Goal: Task Accomplishment & Management: Manage account settings

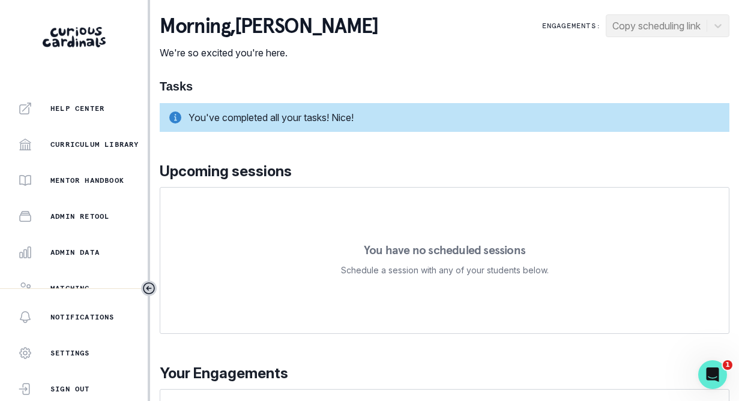
scroll to position [261, 0]
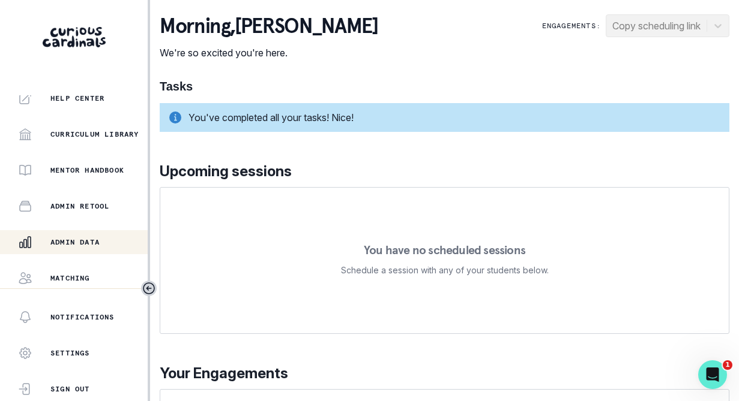
click at [93, 231] on button "Admin Data" at bounding box center [74, 242] width 148 height 24
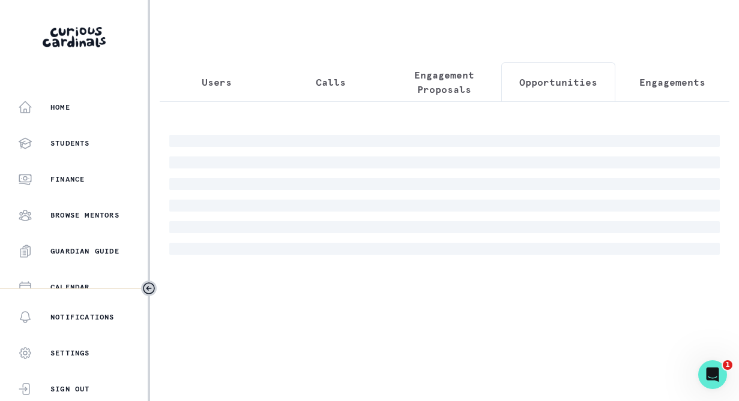
click at [565, 91] on button "Opportunities" at bounding box center [558, 82] width 114 height 40
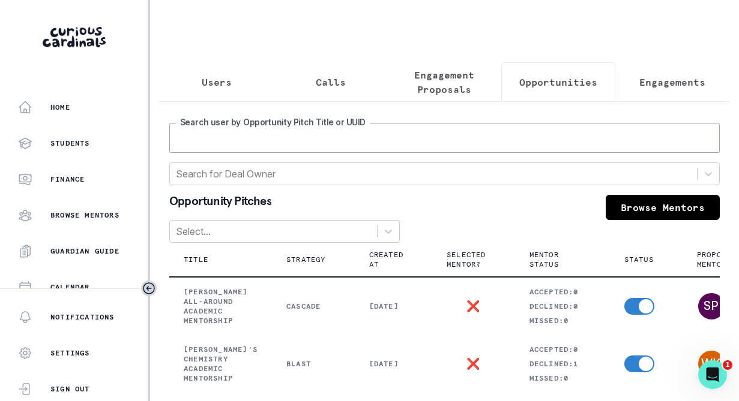
click at [367, 136] on input "Search user by Opportunity Pitch Title or UUID" at bounding box center [444, 138] width 550 height 30
type input "[PERSON_NAME]"
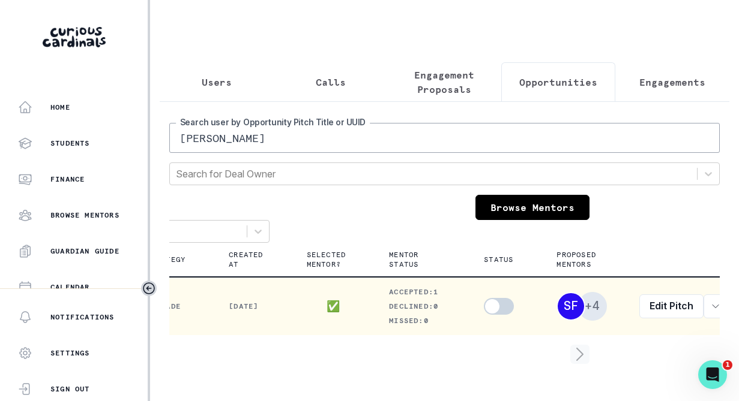
scroll to position [0, 138]
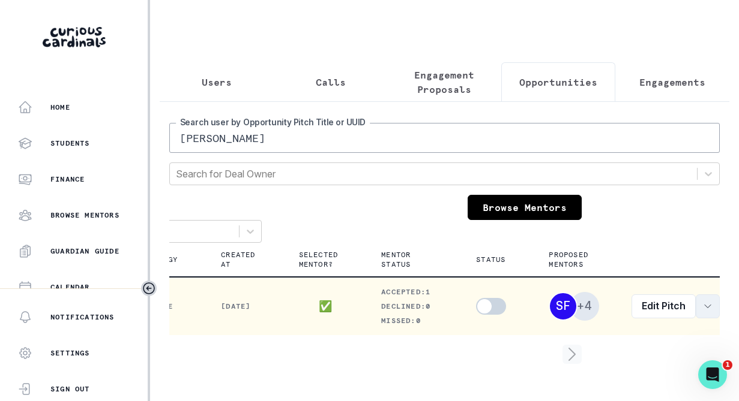
click at [703, 308] on icon "row menu" at bounding box center [708, 307] width 10 height 10
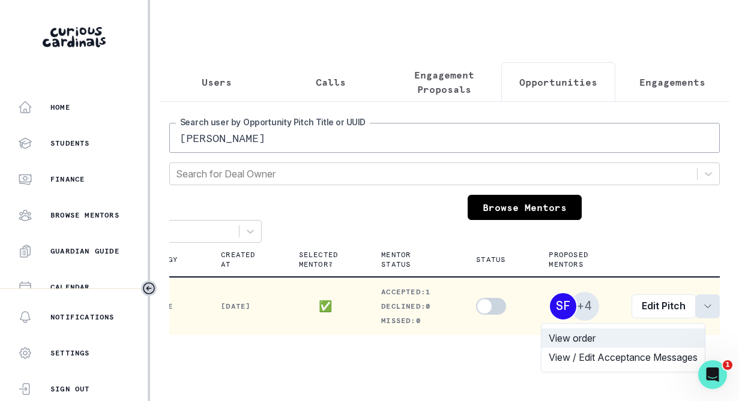
click at [605, 338] on button "View order" at bounding box center [622, 338] width 163 height 19
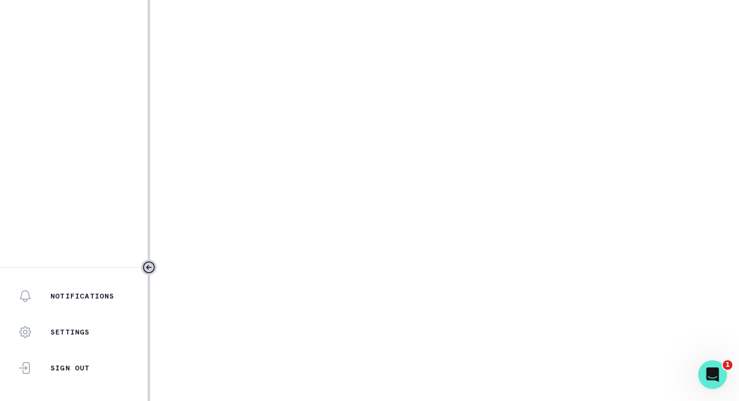
select select "17faa8e4-2b0e-4aee-abf5-4da8e9d87f5d"
select select "d5b009be-c445-49db-99e0-164e2303d6fa"
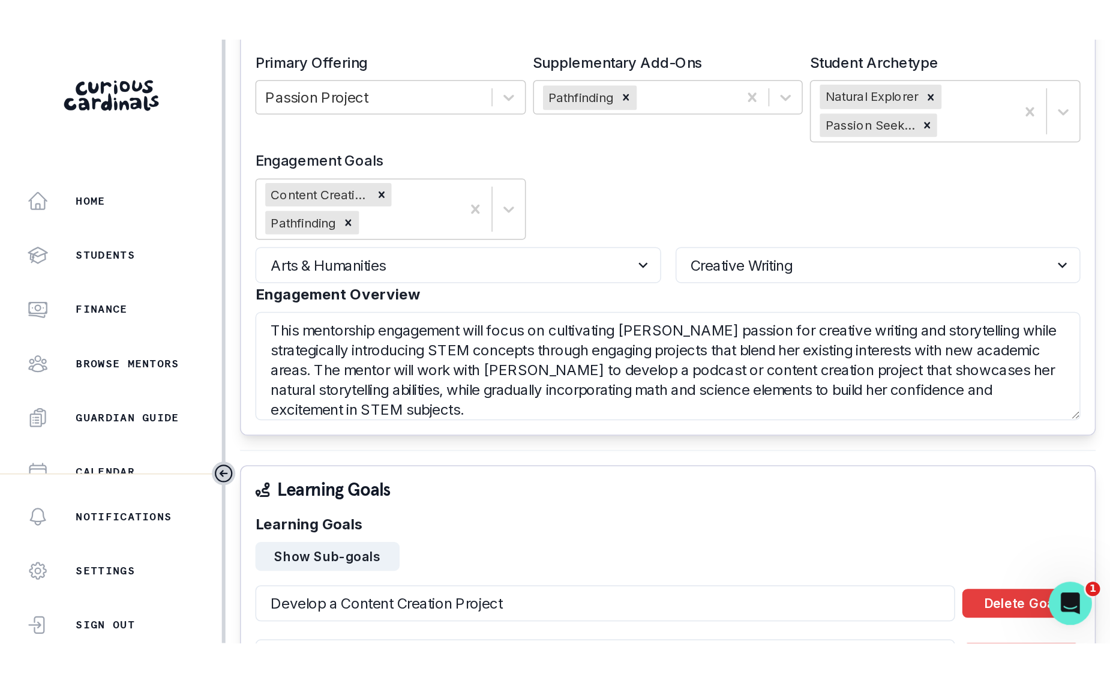
scroll to position [533, 0]
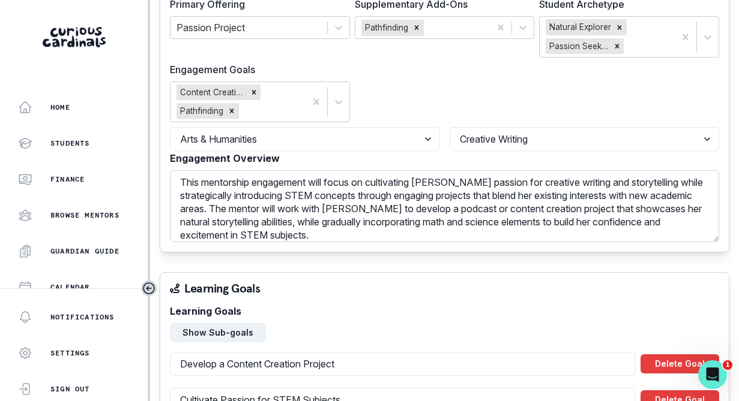
click at [322, 214] on textarea "This mentorship engagement will focus on cultivating [PERSON_NAME] passion for …" at bounding box center [444, 206] width 549 height 72
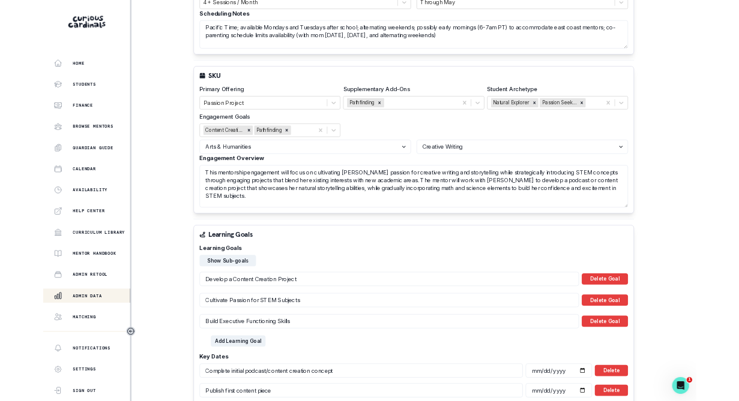
scroll to position [0, 0]
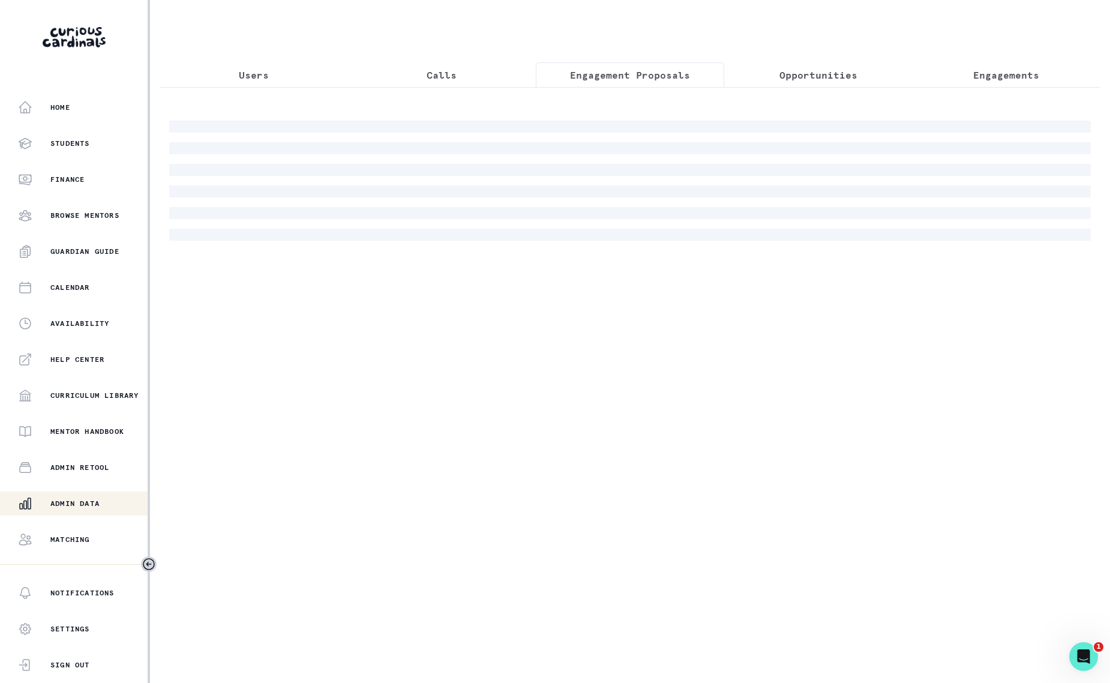
click at [614, 79] on p "Engagement Proposals" at bounding box center [630, 75] width 120 height 14
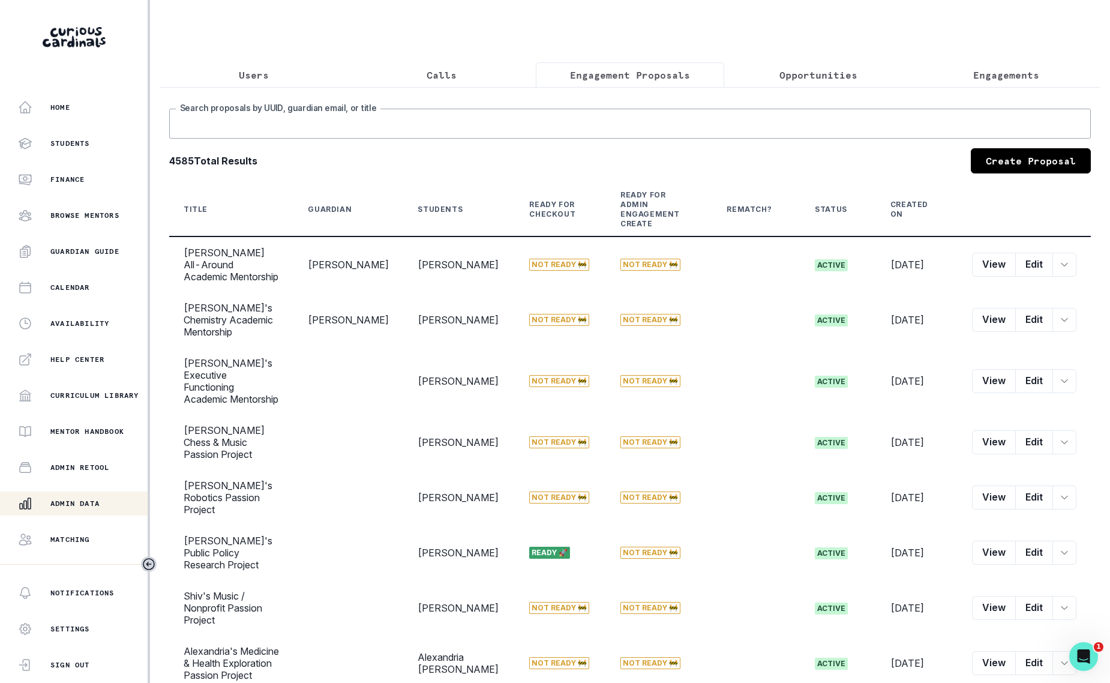
click at [532, 131] on input "Search proposals by UUID, guardian email, or title" at bounding box center [630, 124] width 922 height 30
type input "[PERSON_NAME]"
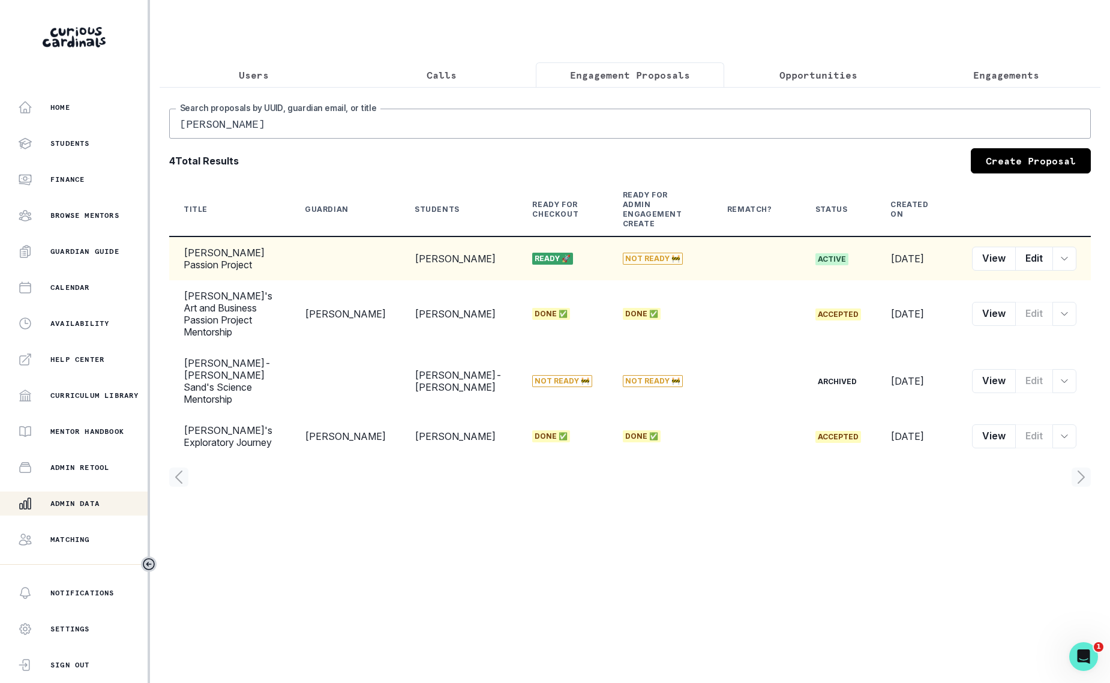
select select "17faa8e4-2b0e-4aee-abf5-4da8e9d87f5d"
select select "d5b009be-c445-49db-99e0-164e2303d6fa"
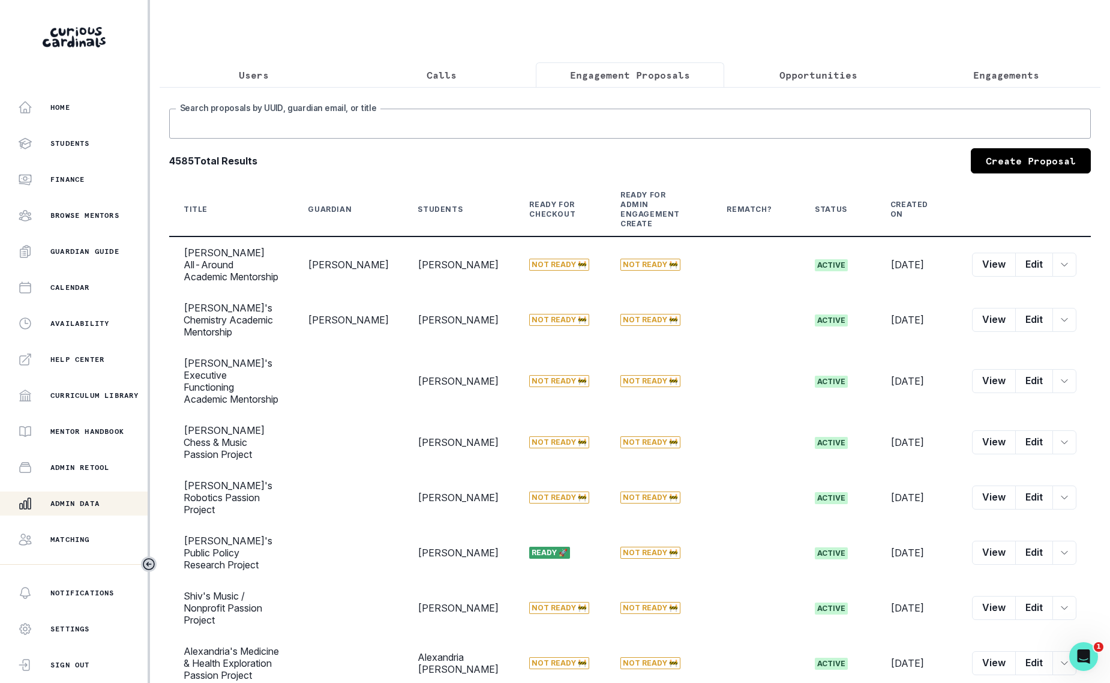
click at [457, 122] on input "Search proposals by UUID, guardian email, or title" at bounding box center [630, 124] width 922 height 30
type input "[PERSON_NAME]"
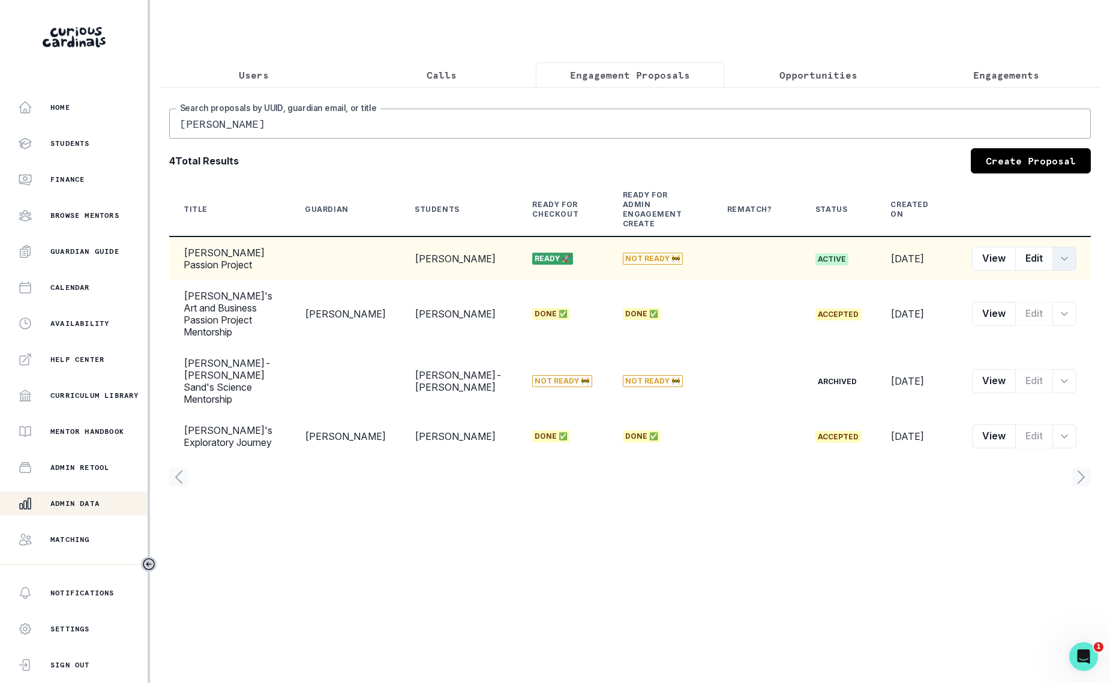
click at [738, 254] on icon "row menu" at bounding box center [1065, 259] width 10 height 10
click at [738, 337] on button "Customer Link" at bounding box center [1009, 338] width 133 height 19
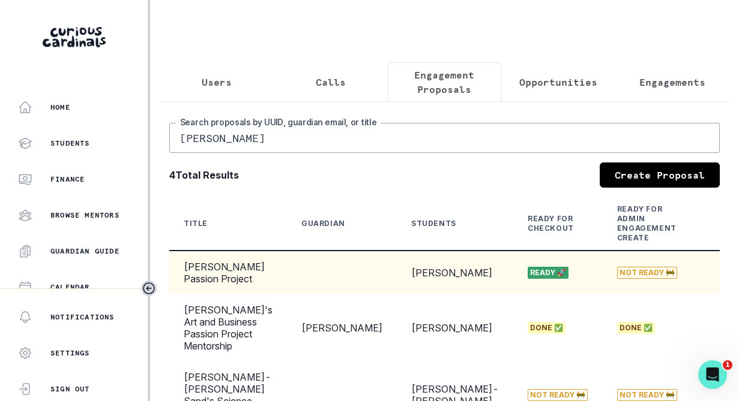
click at [213, 87] on p "Users" at bounding box center [217, 82] width 30 height 14
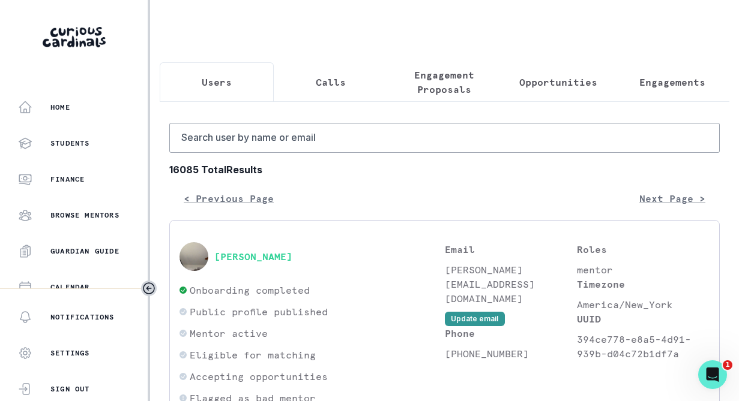
click at [450, 81] on p "Engagement Proposals" at bounding box center [445, 82] width 94 height 29
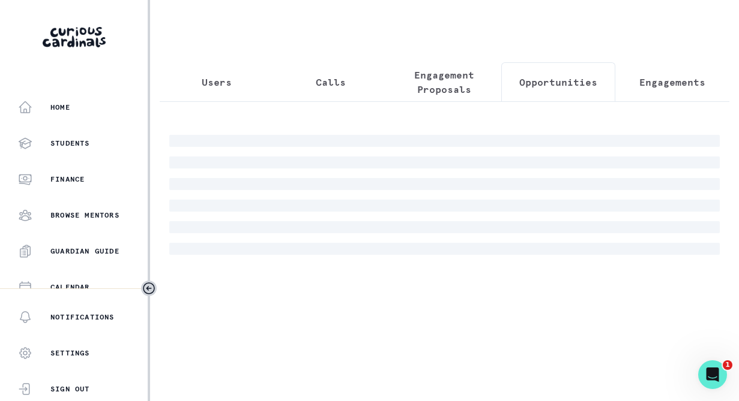
click at [563, 80] on p "Opportunities" at bounding box center [558, 82] width 78 height 14
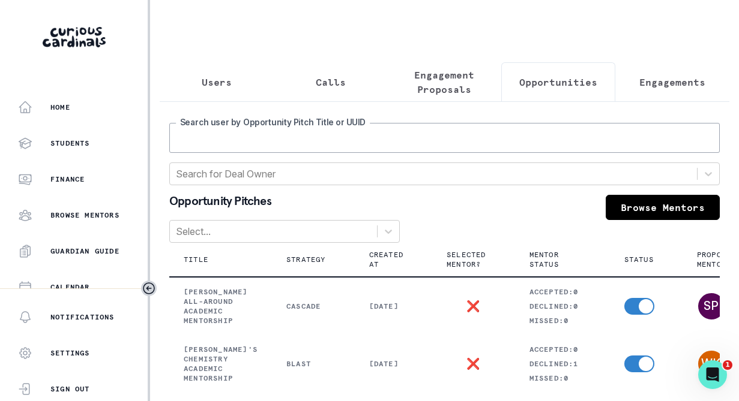
click at [351, 134] on input "Search user by Opportunity Pitch Title or UUID" at bounding box center [444, 138] width 550 height 30
type input "[PERSON_NAME]"
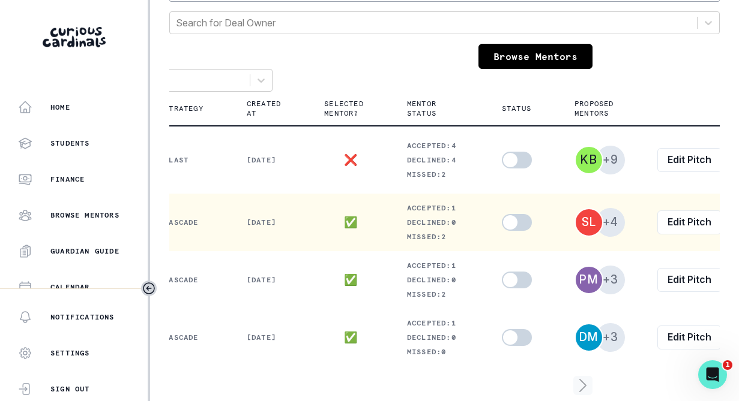
scroll to position [0, 128]
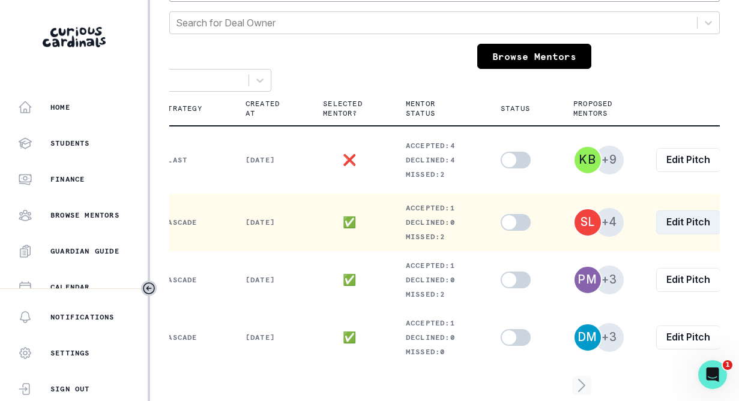
click at [698, 224] on link "Edit Pitch" at bounding box center [688, 223] width 64 height 24
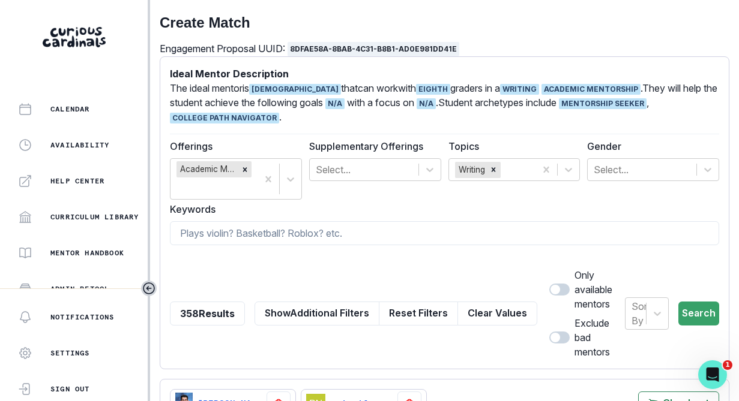
scroll to position [335, 0]
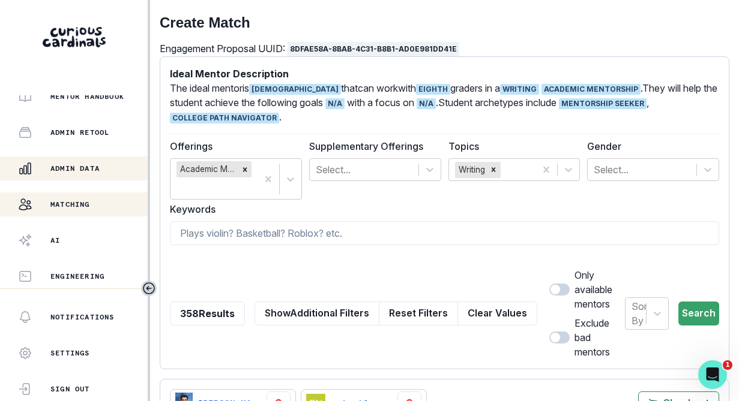
click at [87, 163] on div "Admin Data" at bounding box center [83, 168] width 130 height 14
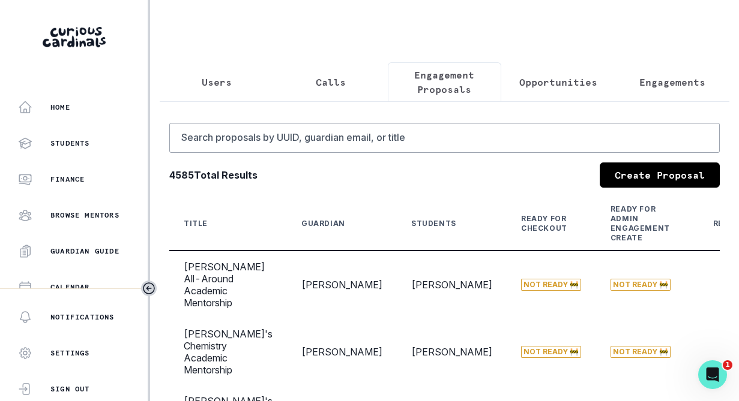
click at [438, 80] on p "Engagement Proposals" at bounding box center [445, 82] width 94 height 29
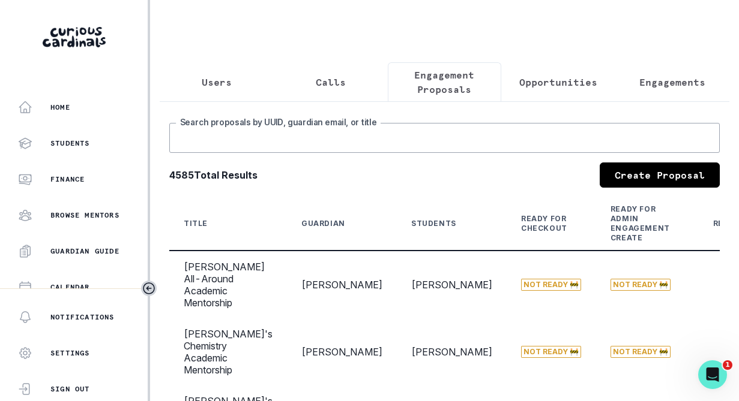
click at [374, 152] on input "Search proposals by UUID, guardian email, or title" at bounding box center [444, 138] width 550 height 30
type input "[PERSON_NAME]"
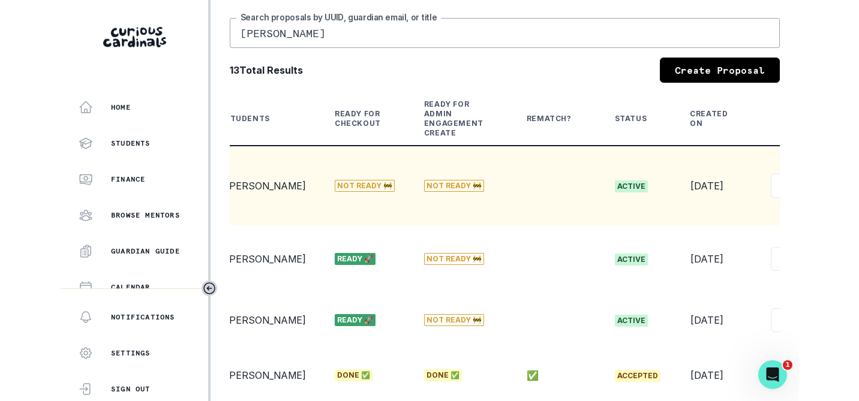
scroll to position [0, 310]
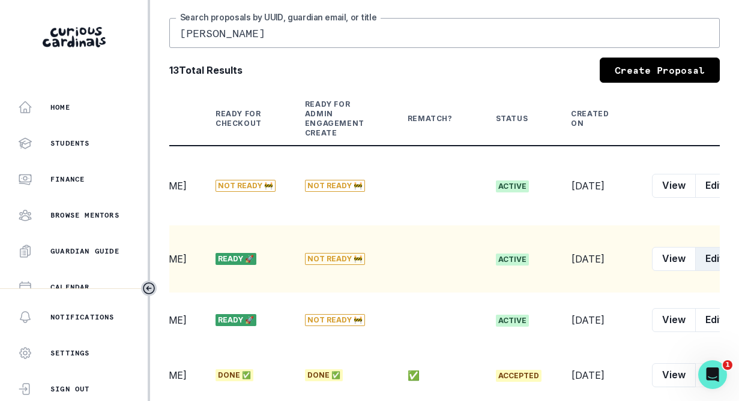
click at [695, 247] on button "Edit" at bounding box center [714, 259] width 38 height 24
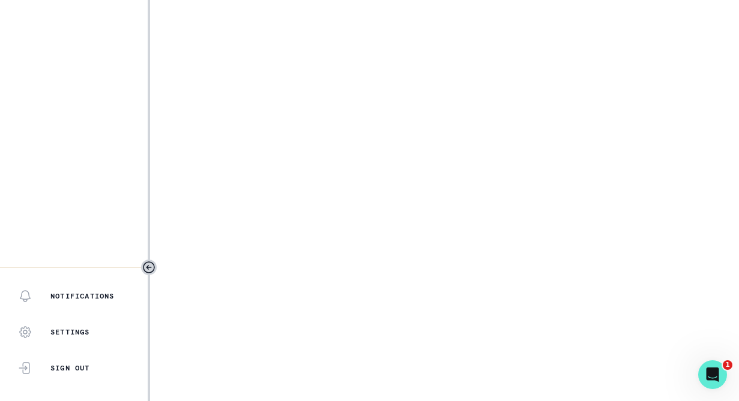
select select "6e9ed279-95f4-43f3-bb21-39f42ea6b77f"
select select "6a92626c-6211-4d23-b1bf-1b3424a9e5cc"
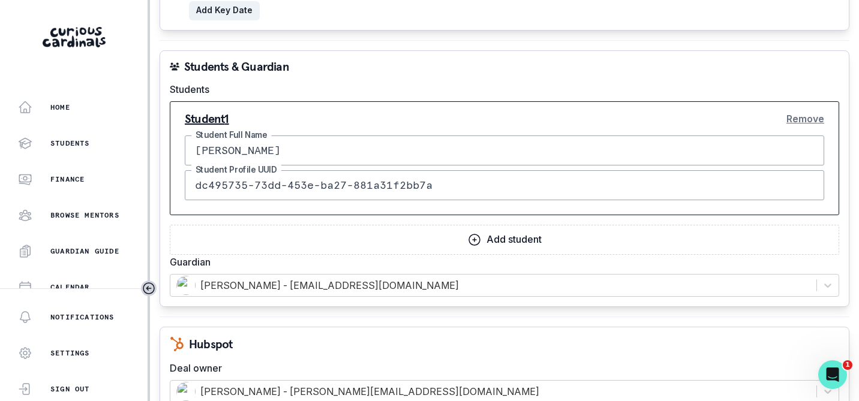
scroll to position [1108, 0]
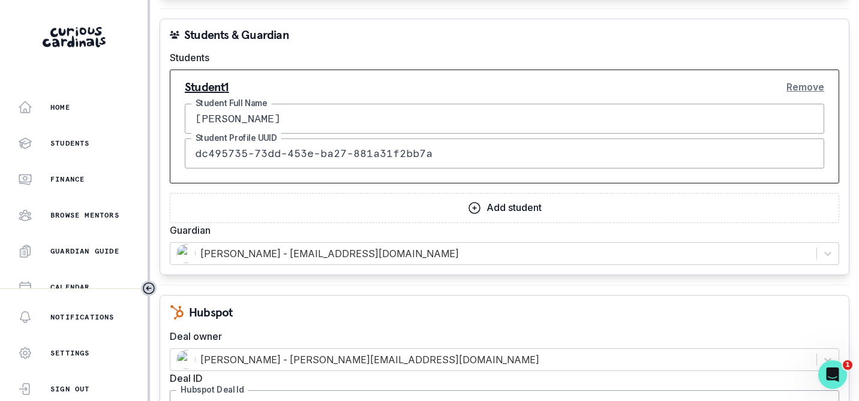
click at [487, 208] on p "Add student" at bounding box center [514, 207] width 55 height 11
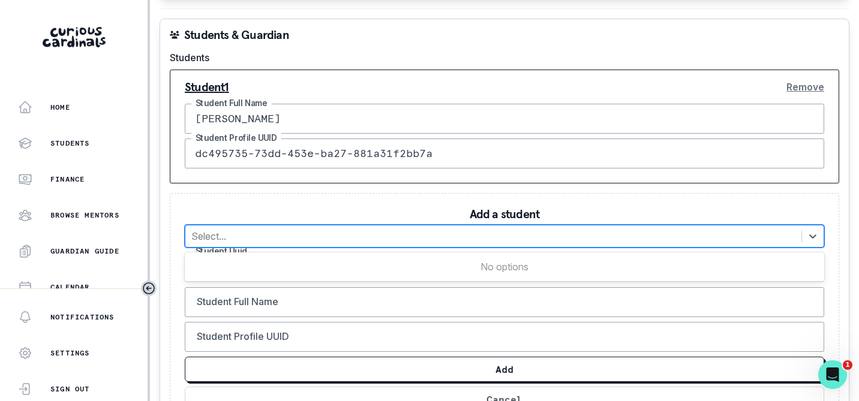
click at [250, 239] on div at bounding box center [493, 236] width 604 height 17
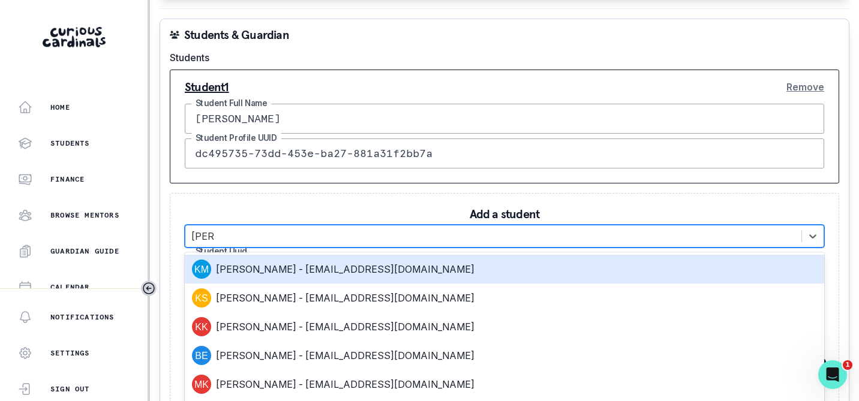
type input "[PERSON_NAME]"
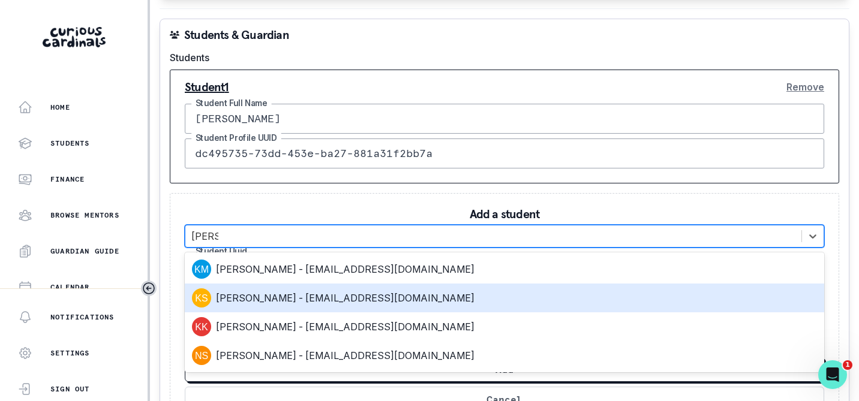
click at [248, 295] on div "[PERSON_NAME] - [EMAIL_ADDRESS][DOMAIN_NAME]" at bounding box center [504, 298] width 625 height 19
type input "2f3dc506-308a-4f25-ab71-2a766eded950"
type input "[PERSON_NAME]"
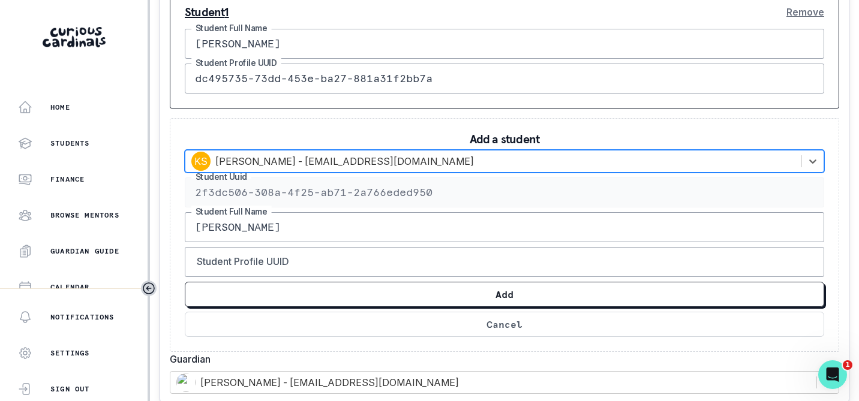
scroll to position [1161, 0]
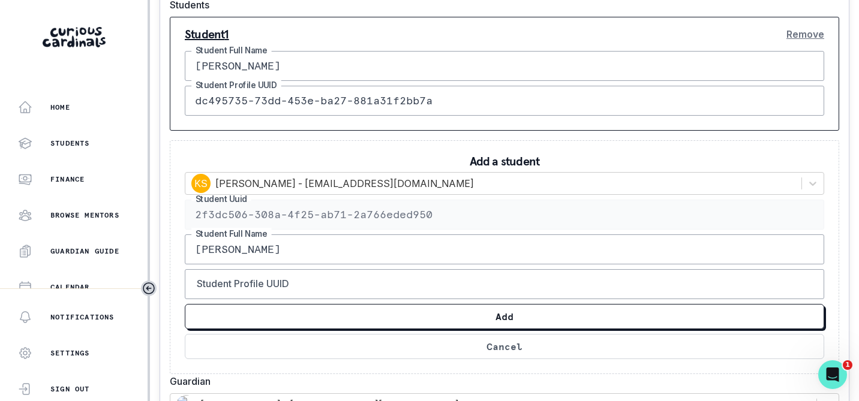
click at [738, 32] on button "Remove" at bounding box center [806, 34] width 38 height 24
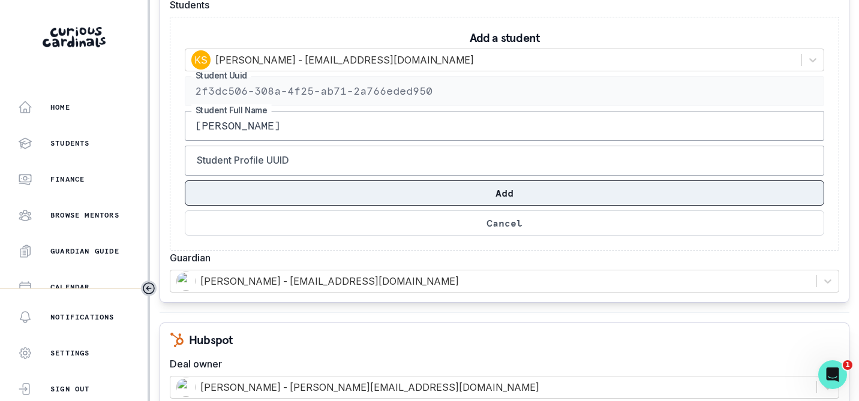
click at [503, 195] on button "Add" at bounding box center [505, 193] width 640 height 25
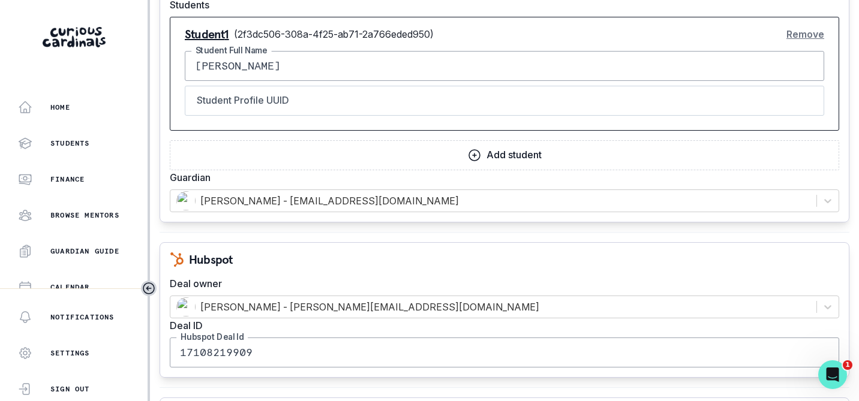
scroll to position [1601, 0]
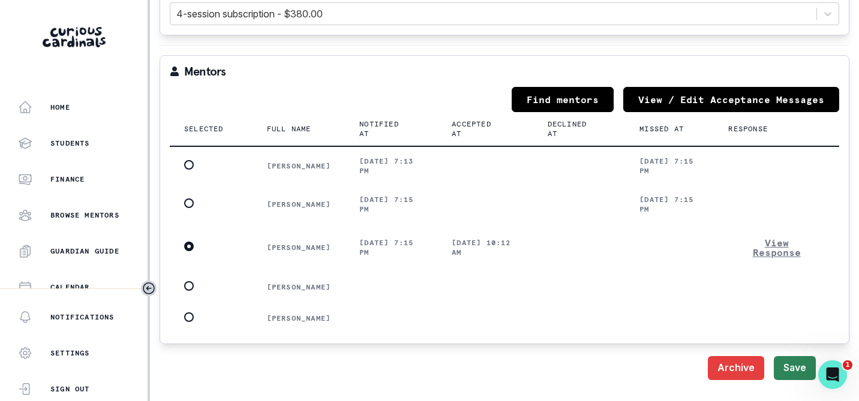
click at [738, 373] on button "Save" at bounding box center [795, 368] width 42 height 24
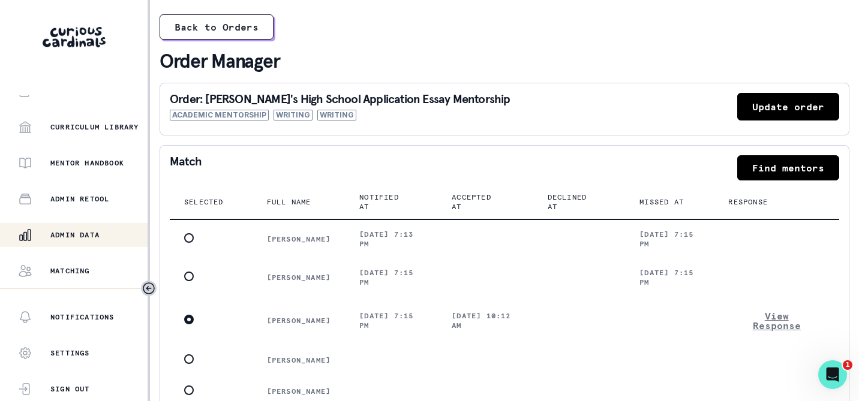
scroll to position [335, 0]
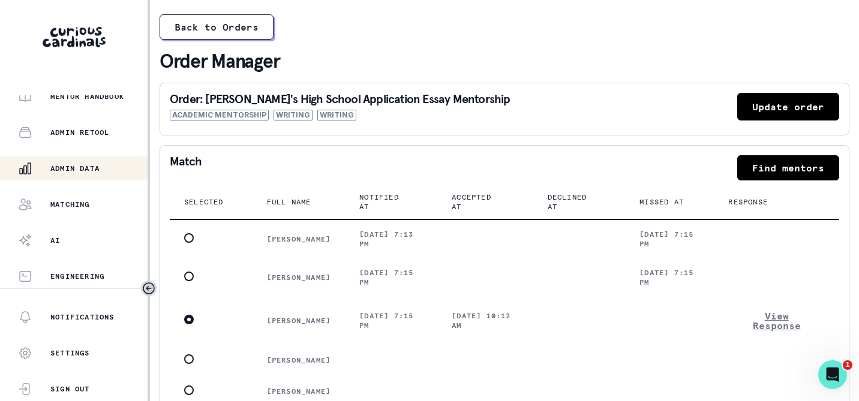
click at [79, 163] on div "Admin Data" at bounding box center [83, 168] width 130 height 14
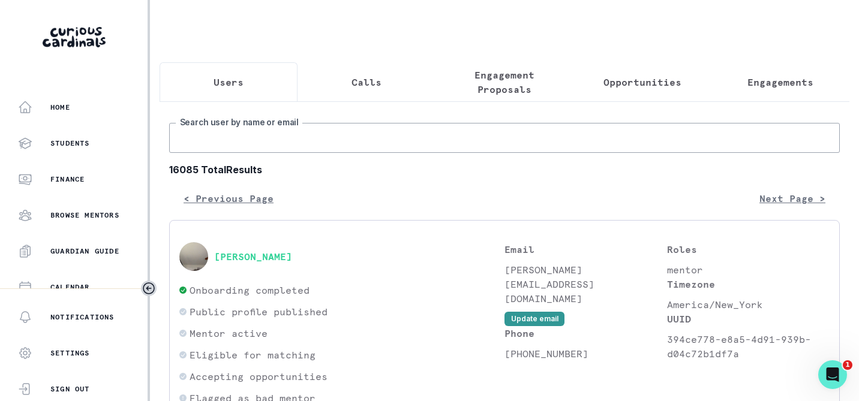
click at [256, 135] on input "Search user by name or email" at bounding box center [504, 138] width 671 height 30
type input "[PERSON_NAME]"
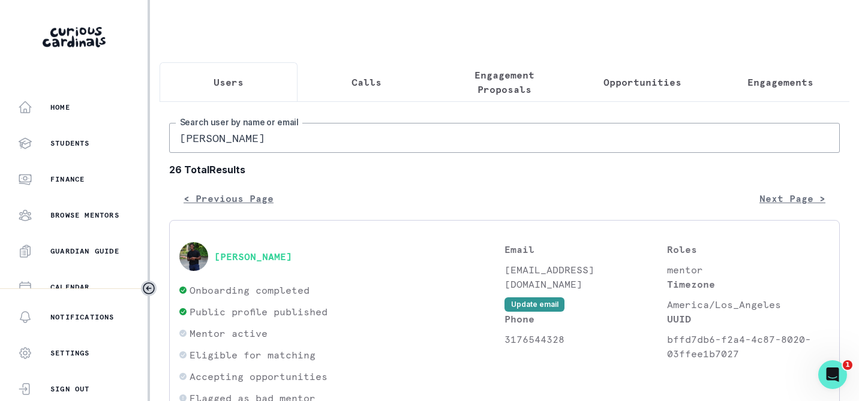
click at [233, 139] on input "[PERSON_NAME]" at bounding box center [504, 138] width 671 height 30
type input "[PERSON_NAME]"
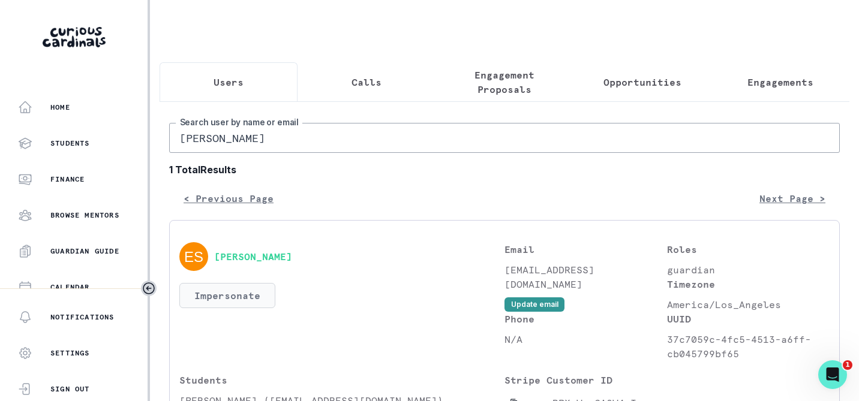
click at [223, 291] on button "Impersonate" at bounding box center [227, 295] width 96 height 25
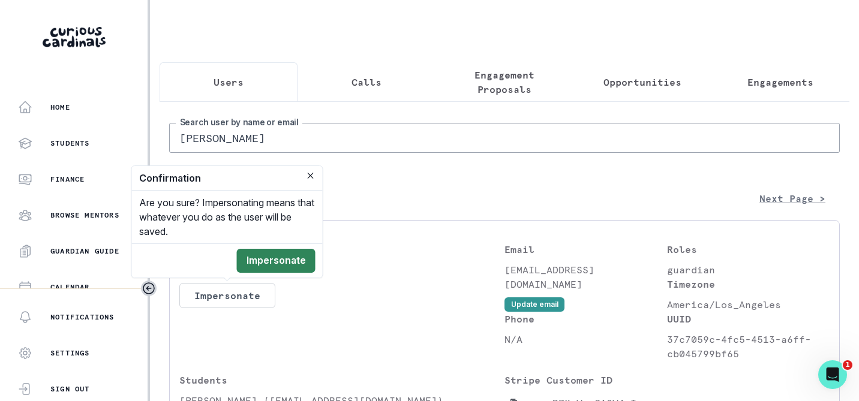
click at [285, 259] on button "Impersonate" at bounding box center [276, 261] width 79 height 24
